Goal: Task Accomplishment & Management: Use online tool/utility

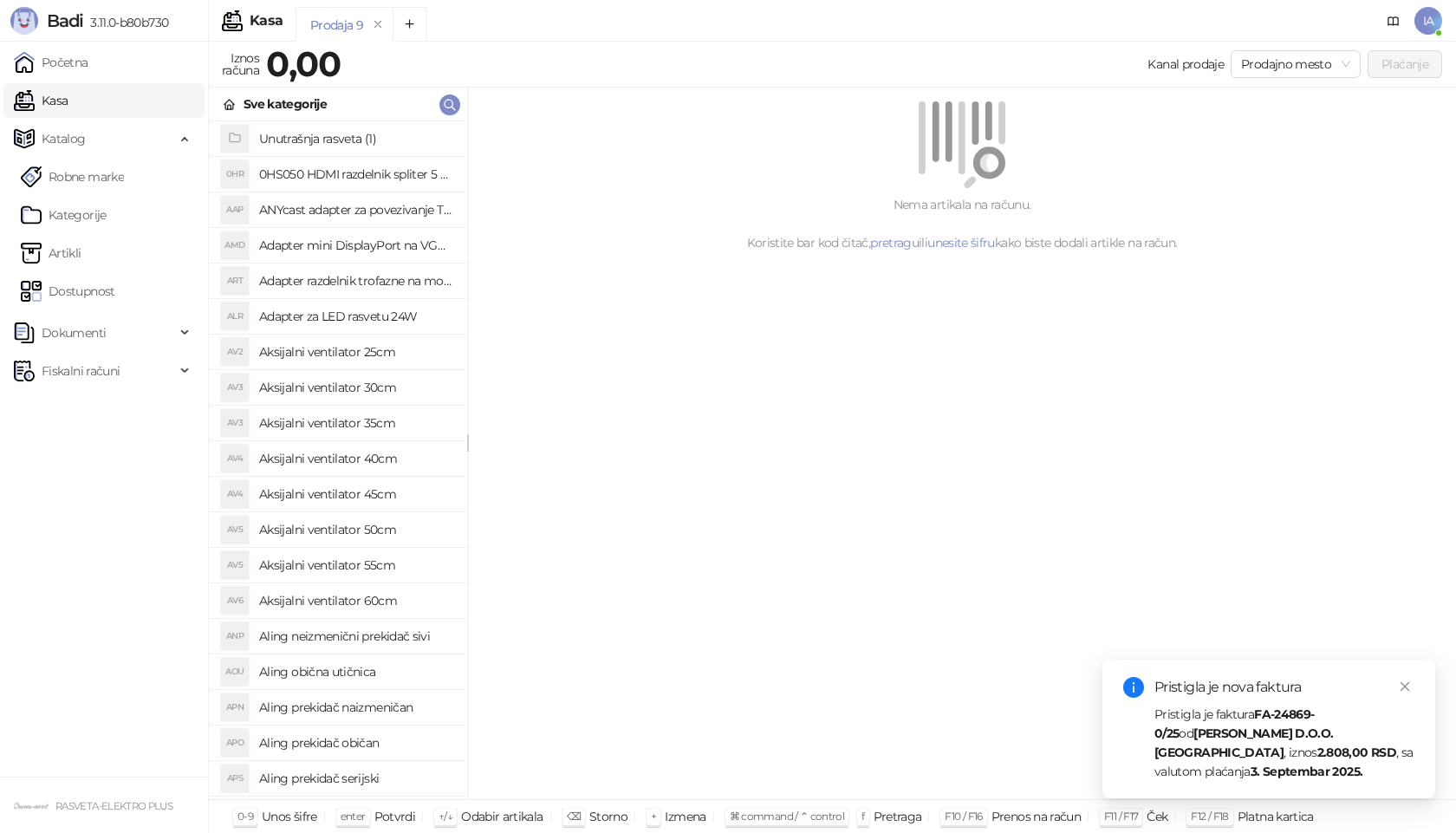
click at [1314, 740] on strong "FA-24869-0/25" at bounding box center [1234, 724] width 159 height 35
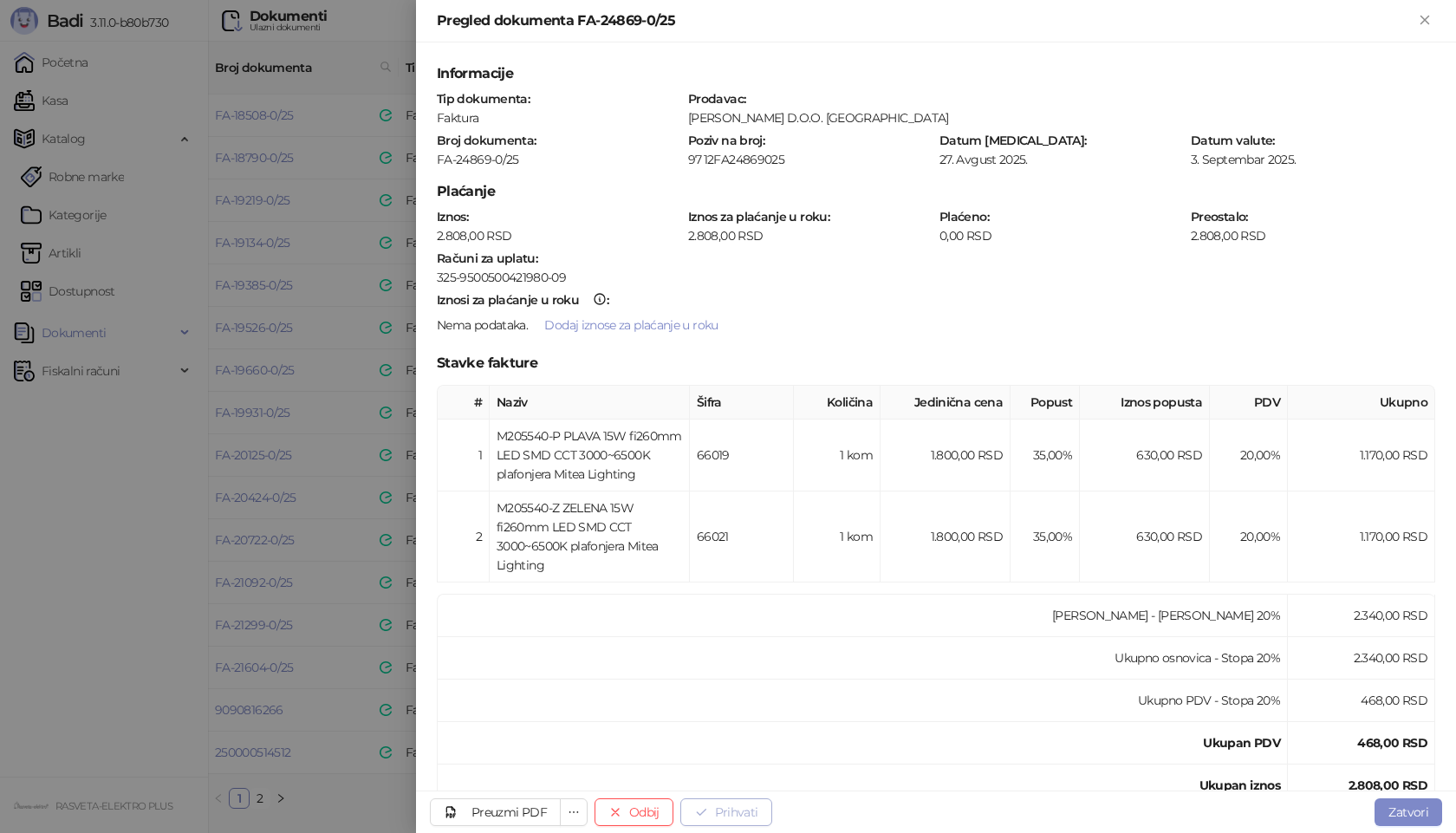
click at [716, 813] on button "Prihvati" at bounding box center [726, 812] width 91 height 28
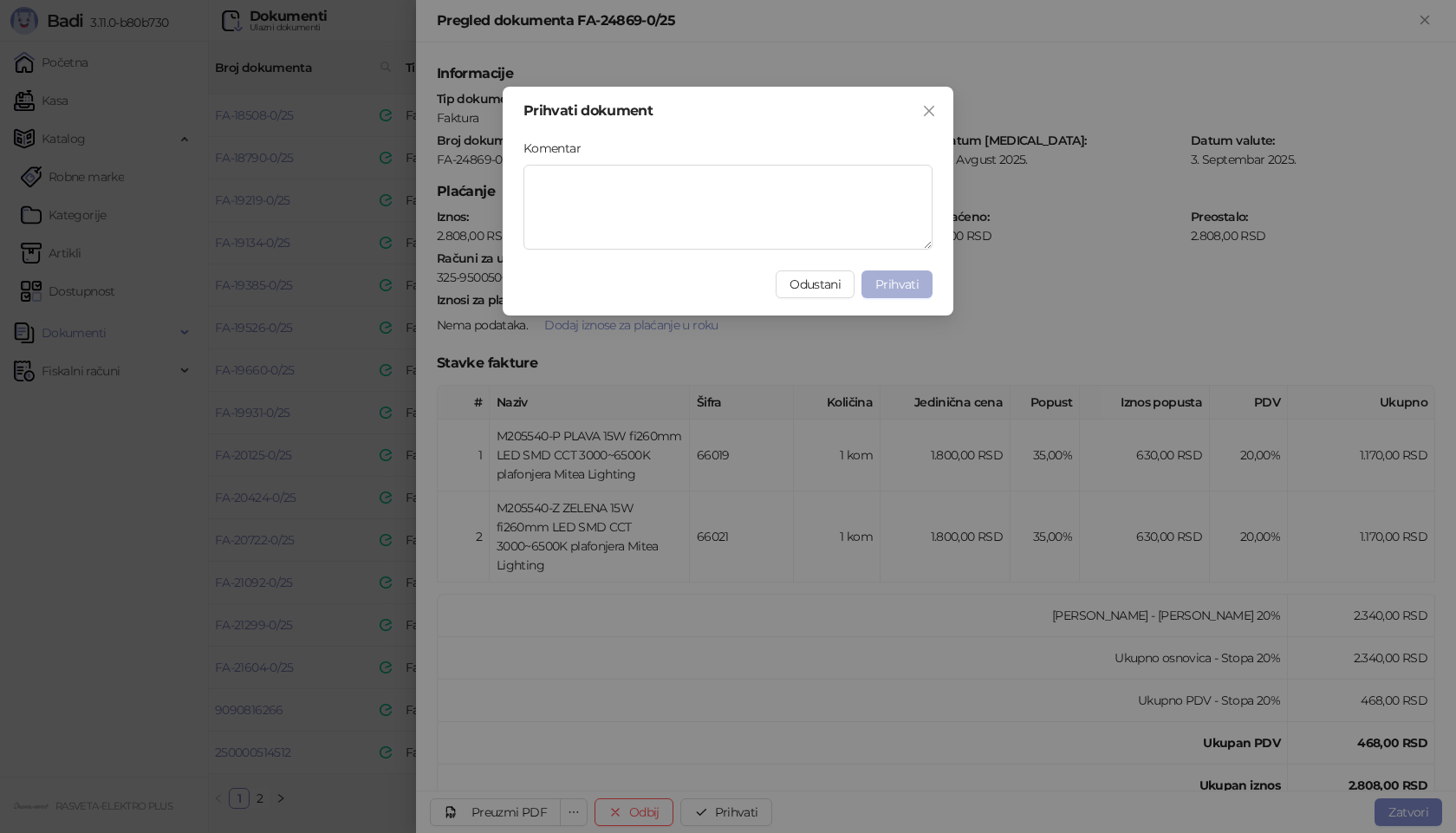
click at [911, 278] on span "Prihvati" at bounding box center [897, 284] width 44 height 16
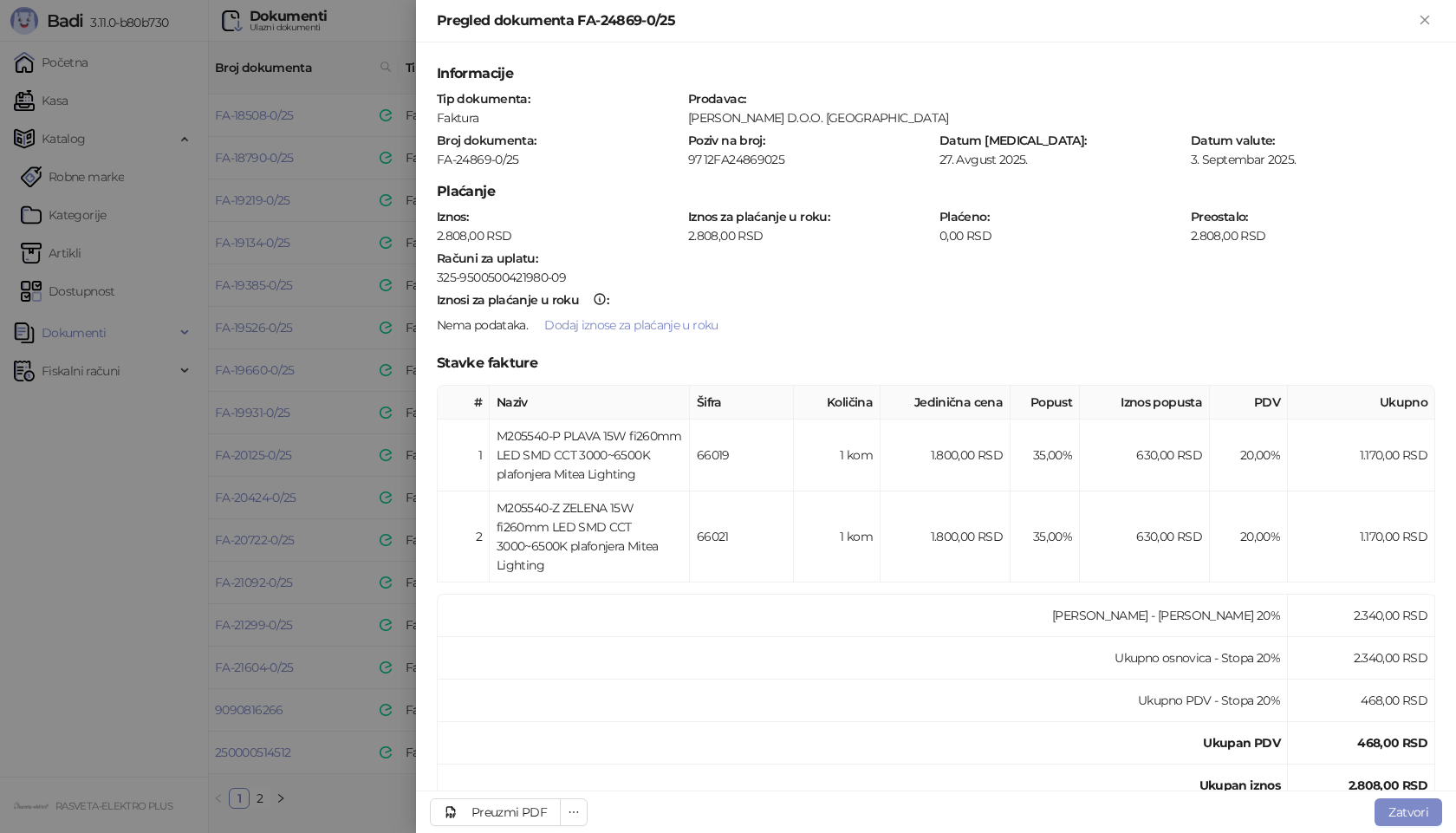
click at [290, 412] on div at bounding box center [728, 416] width 1456 height 833
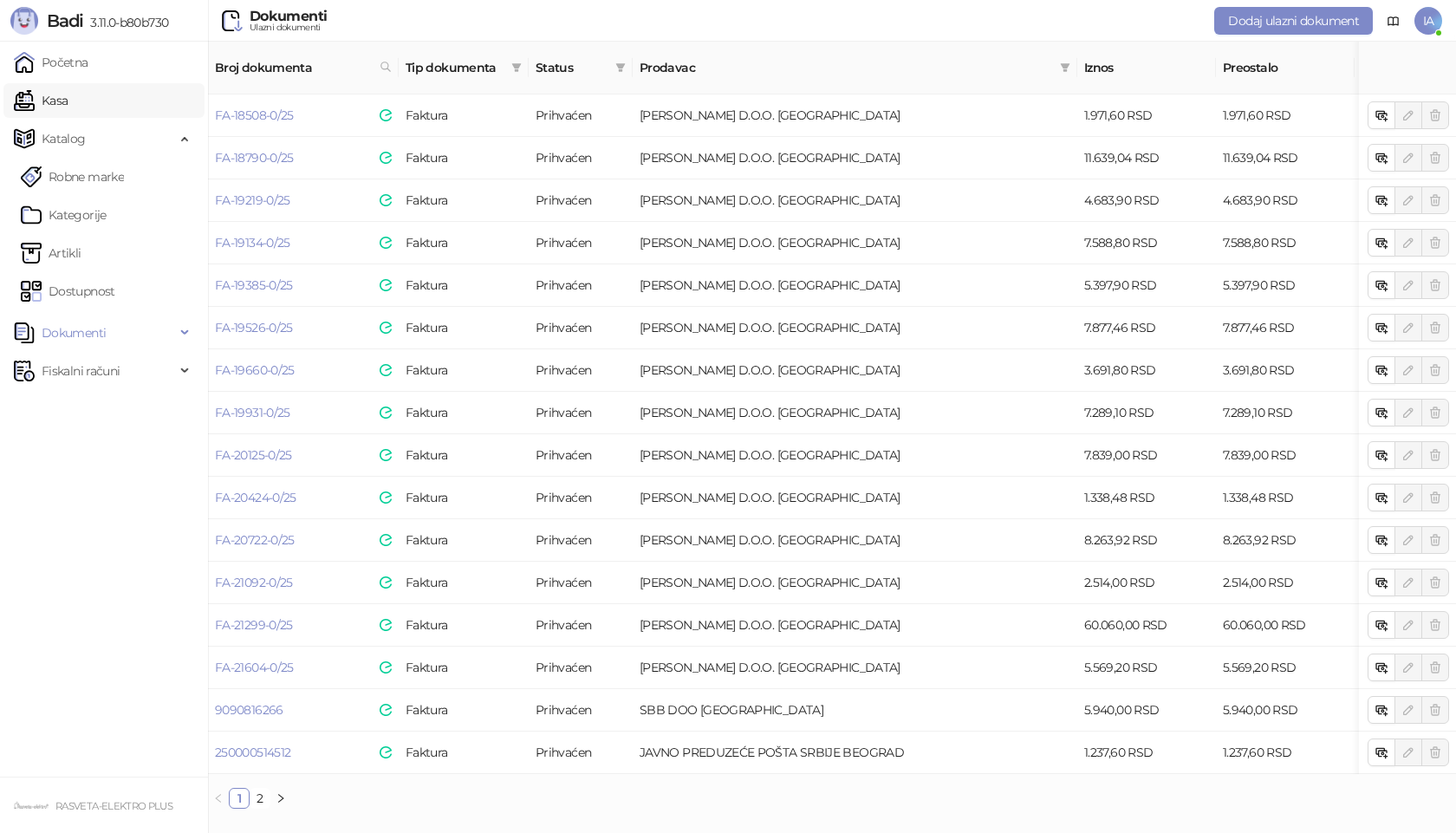
click at [62, 117] on link "Kasa" at bounding box center [41, 100] width 54 height 35
